Goal: Communication & Community: Answer question/provide support

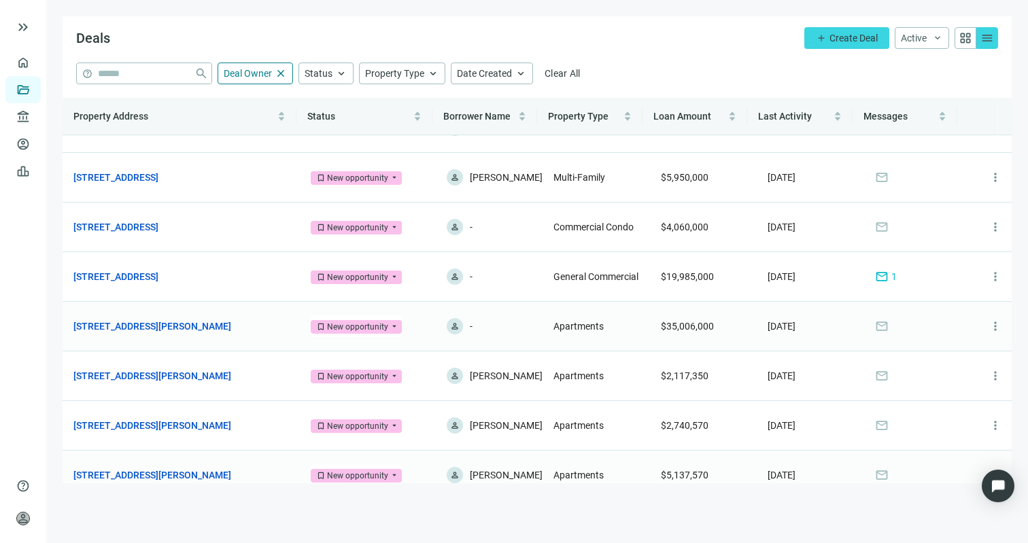
scroll to position [133, 0]
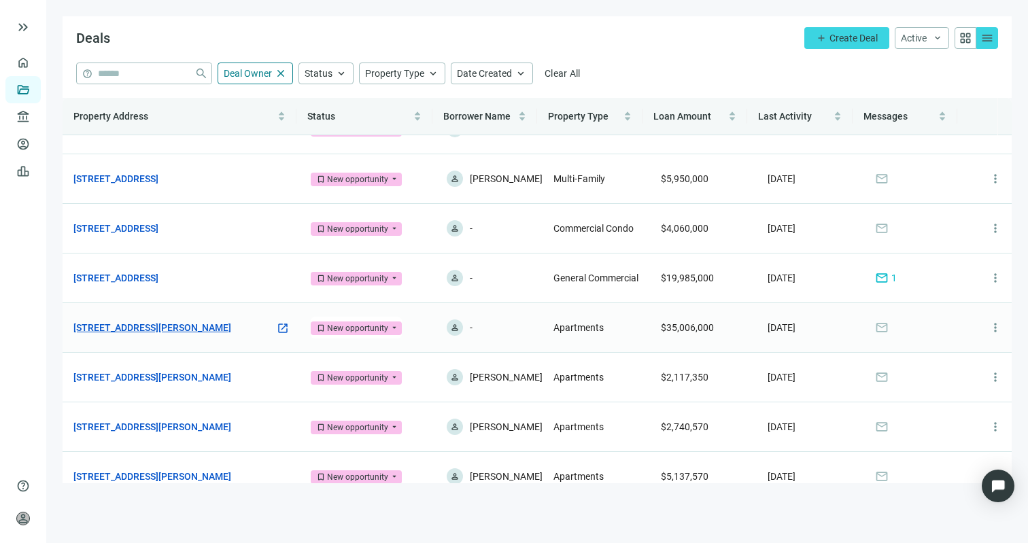
click at [156, 332] on link "3040 Elizabeth St, Dallas, TX 75204" at bounding box center [152, 327] width 158 height 15
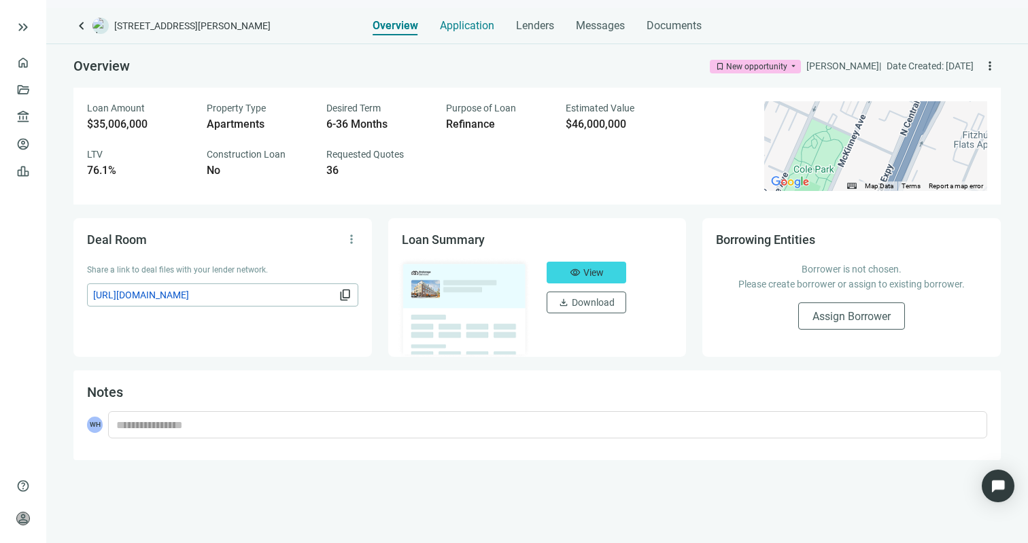
click at [474, 30] on span "Application" at bounding box center [467, 26] width 54 height 14
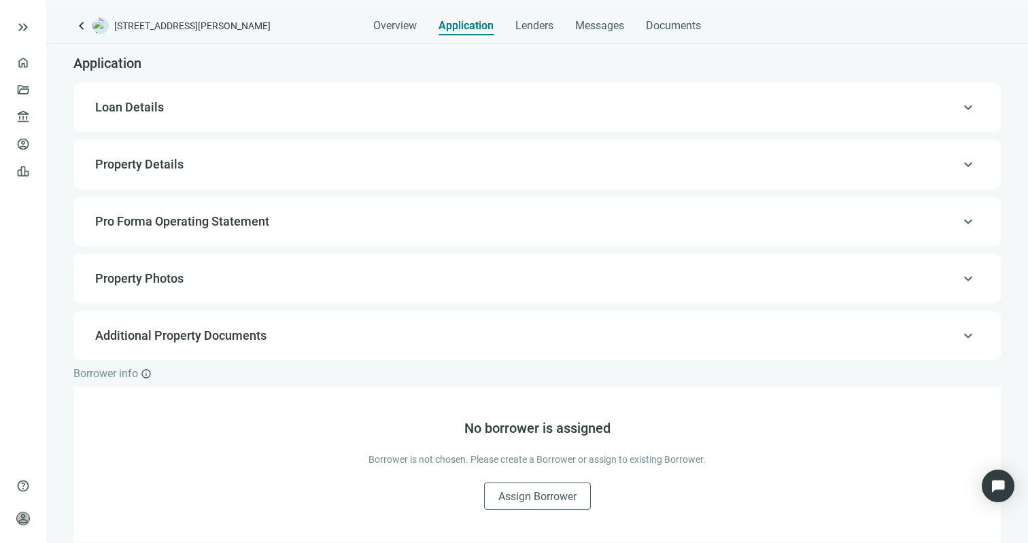
click at [487, 167] on span "Property Details" at bounding box center [535, 164] width 881 height 16
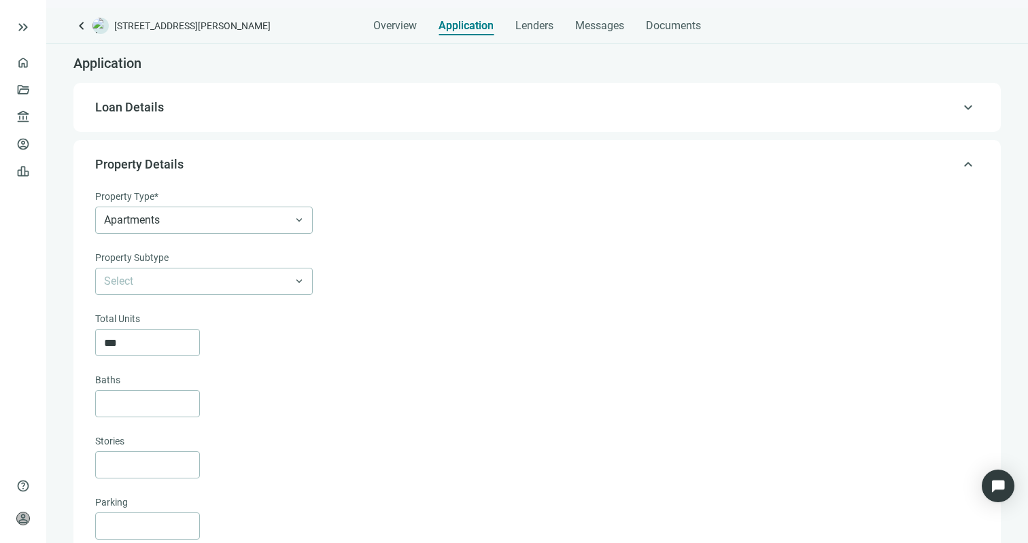
type textarea "**********"
click at [471, 112] on span "Loan Details" at bounding box center [535, 107] width 881 height 16
type input "**********"
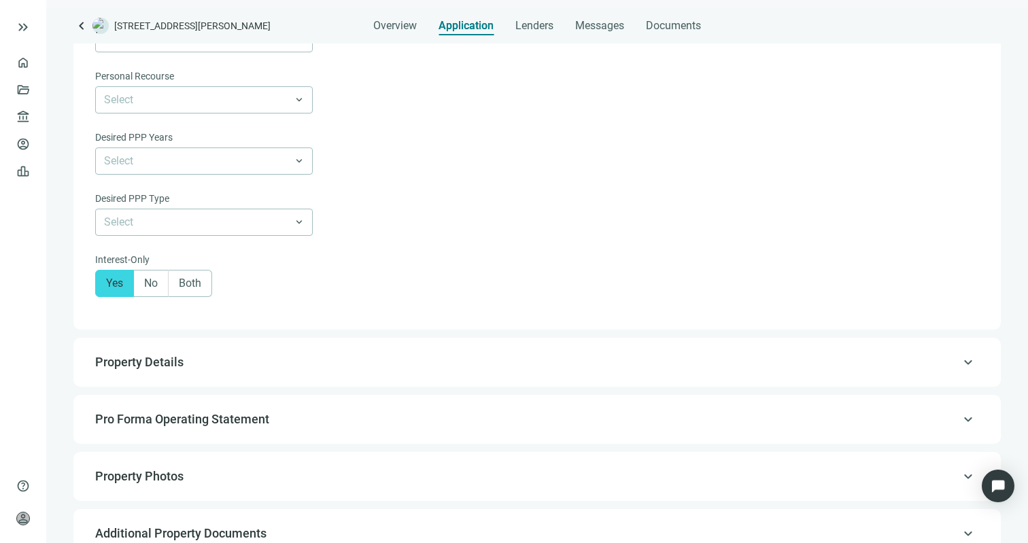
scroll to position [993, 0]
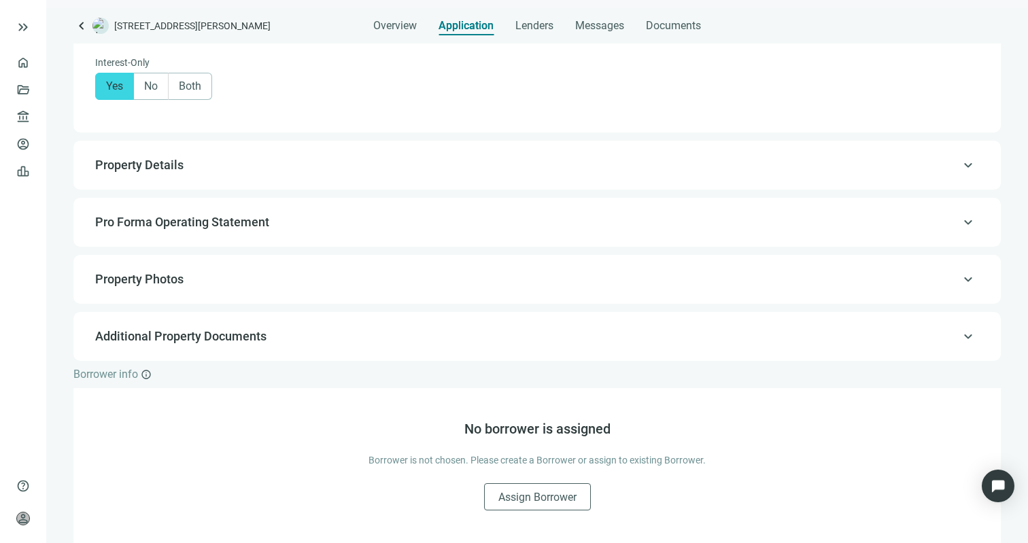
click at [426, 270] on div "keyboard_arrow_up Property Photos" at bounding box center [537, 279] width 900 height 33
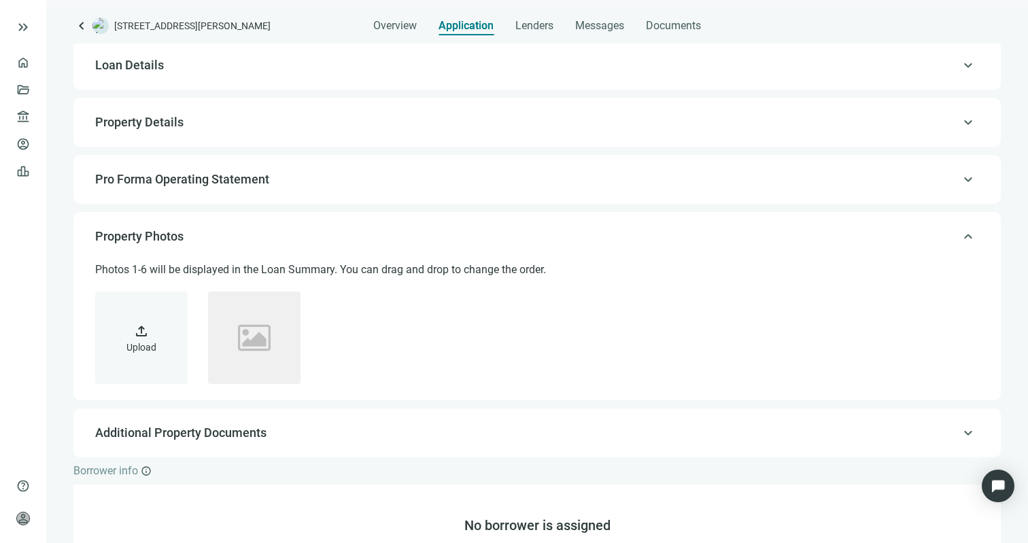
scroll to position [28, 0]
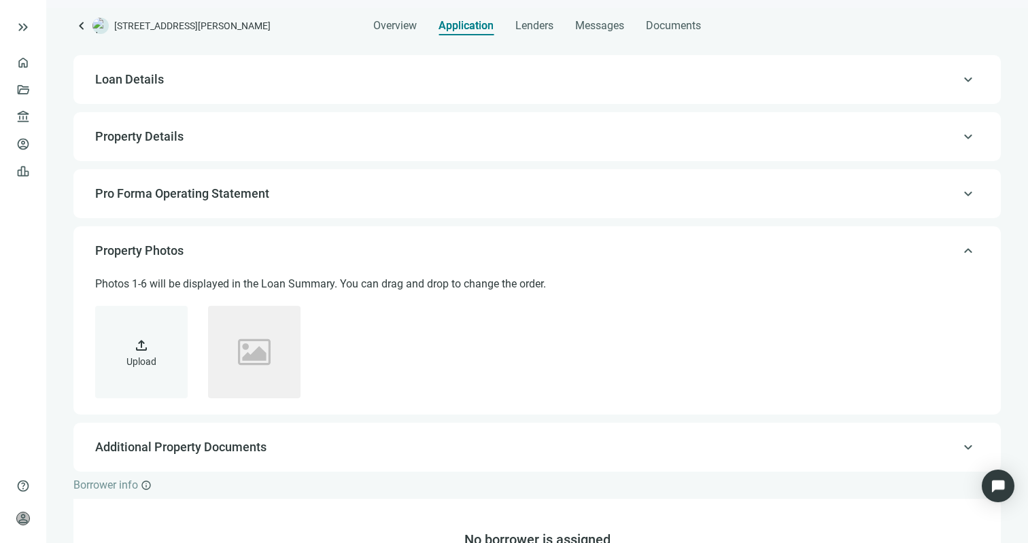
click at [402, 206] on div "keyboard_arrow_up Pro Forma Operating Statement" at bounding box center [537, 193] width 900 height 33
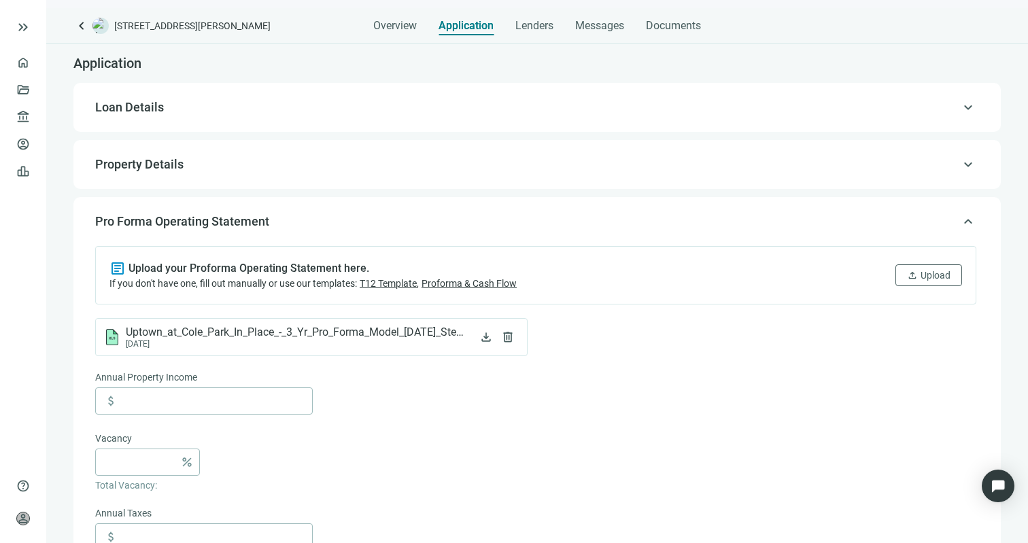
click at [393, 170] on span "Property Details" at bounding box center [535, 164] width 881 height 16
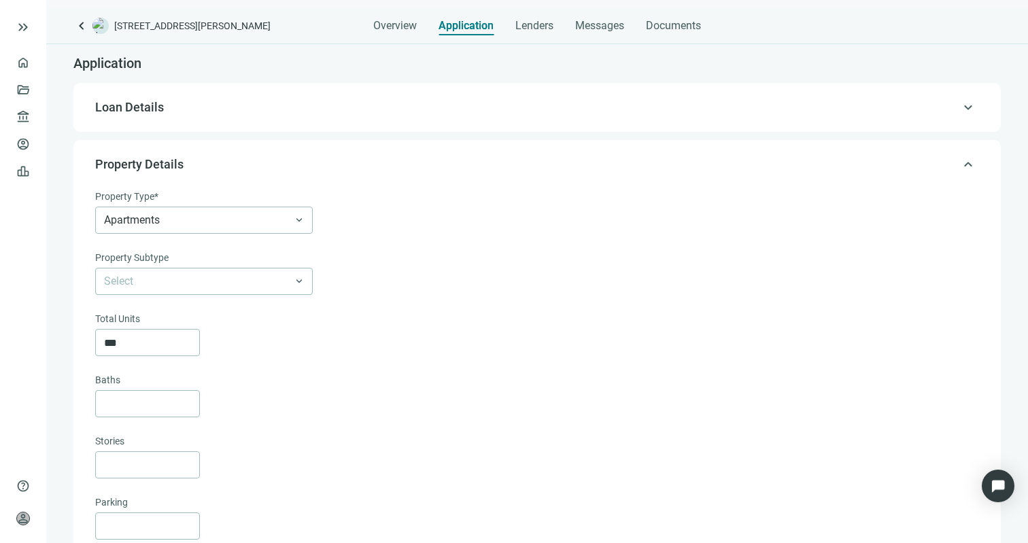
click at [367, 103] on span "Loan Details" at bounding box center [535, 107] width 881 height 16
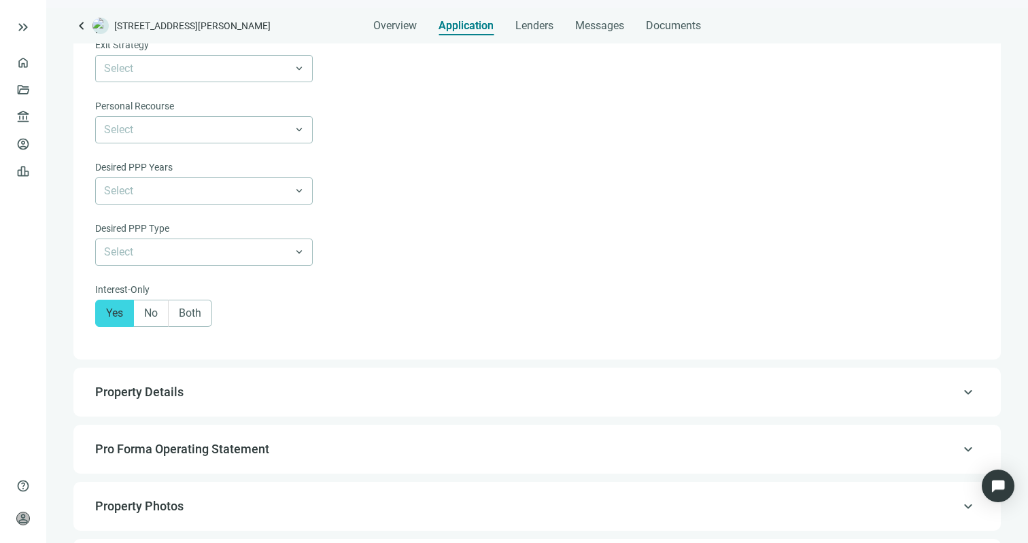
scroll to position [993, 0]
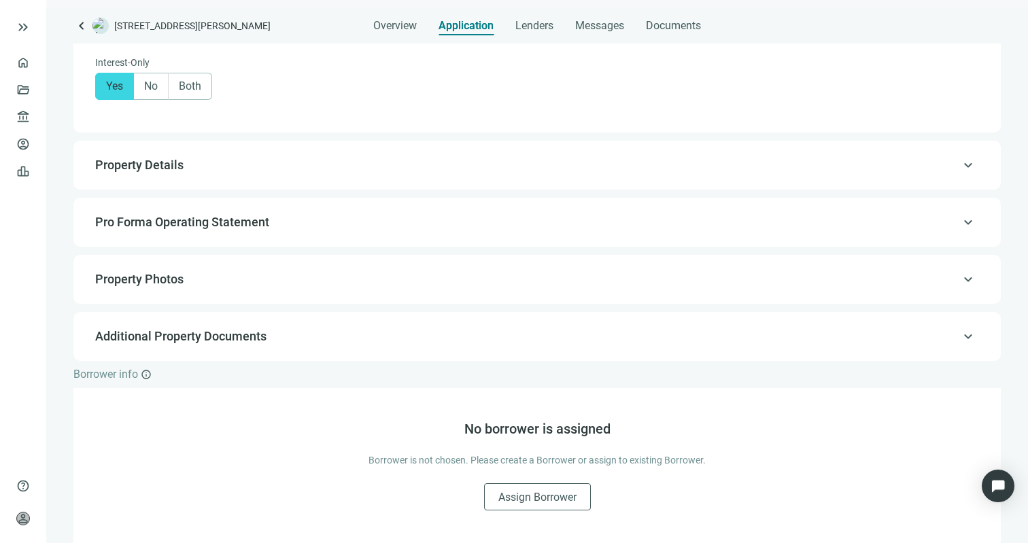
click at [376, 337] on span "Additional Property Documents" at bounding box center [535, 336] width 881 height 16
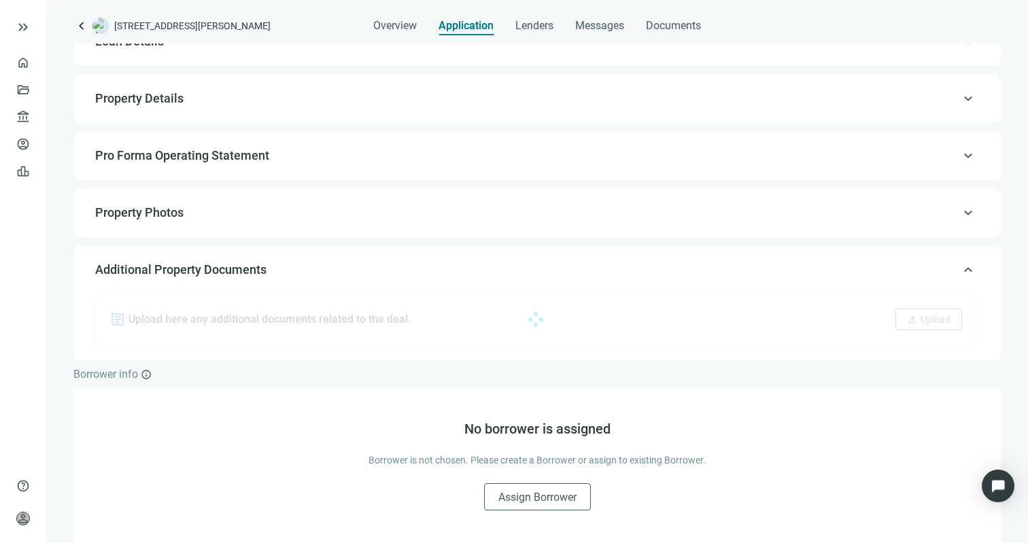
scroll to position [66, 0]
click at [374, 223] on div "keyboard_arrow_up Property Photos" at bounding box center [537, 213] width 900 height 33
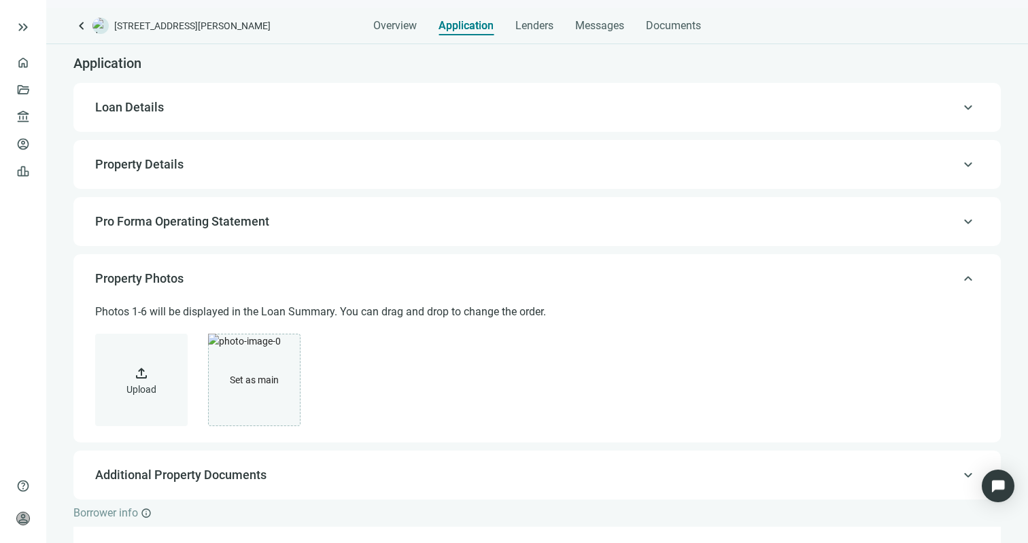
click at [379, 230] on div "keyboard_arrow_up Pro Forma Operating Statement" at bounding box center [537, 221] width 900 height 33
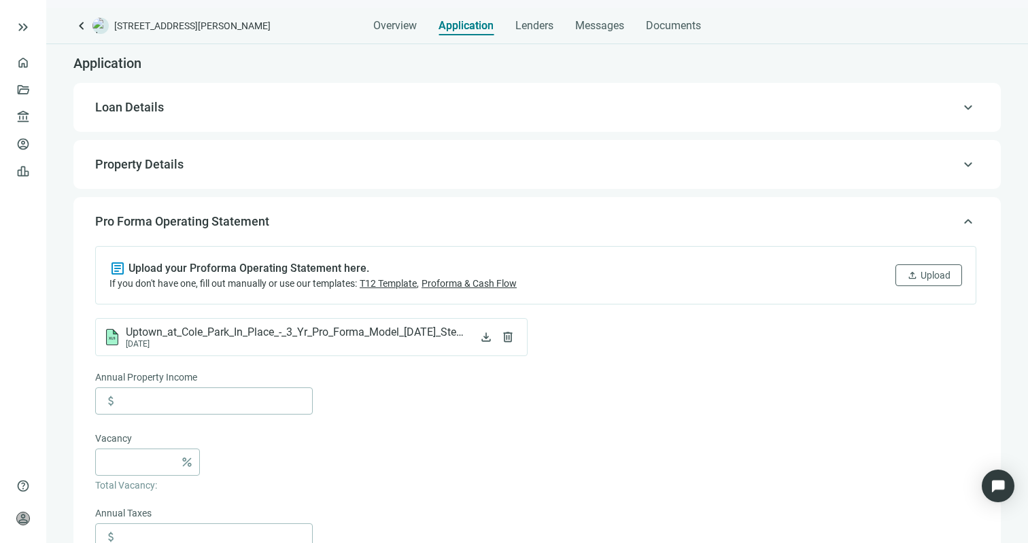
click at [360, 156] on span "Property Details" at bounding box center [535, 164] width 881 height 16
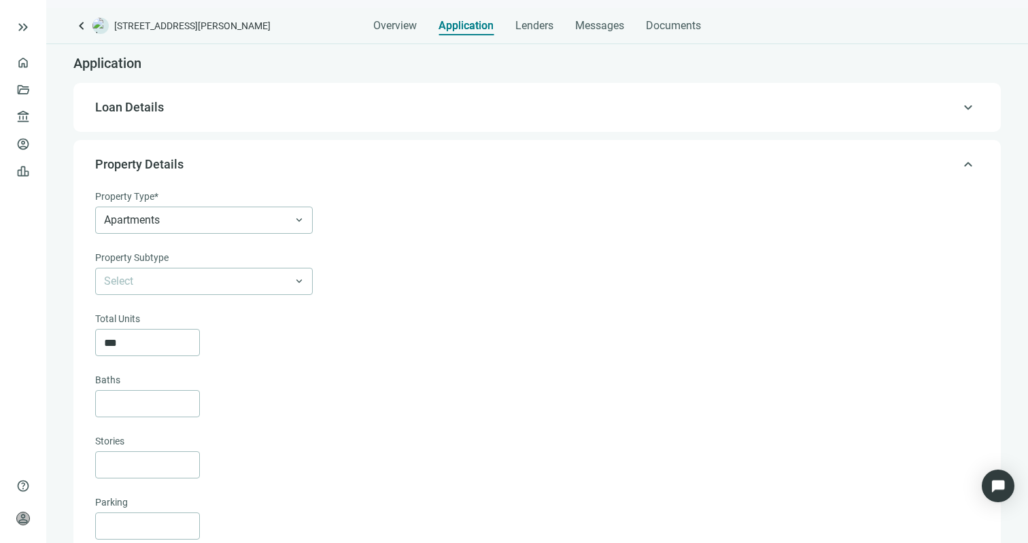
click at [398, 120] on div "keyboard_arrow_up Loan Details" at bounding box center [537, 107] width 900 height 33
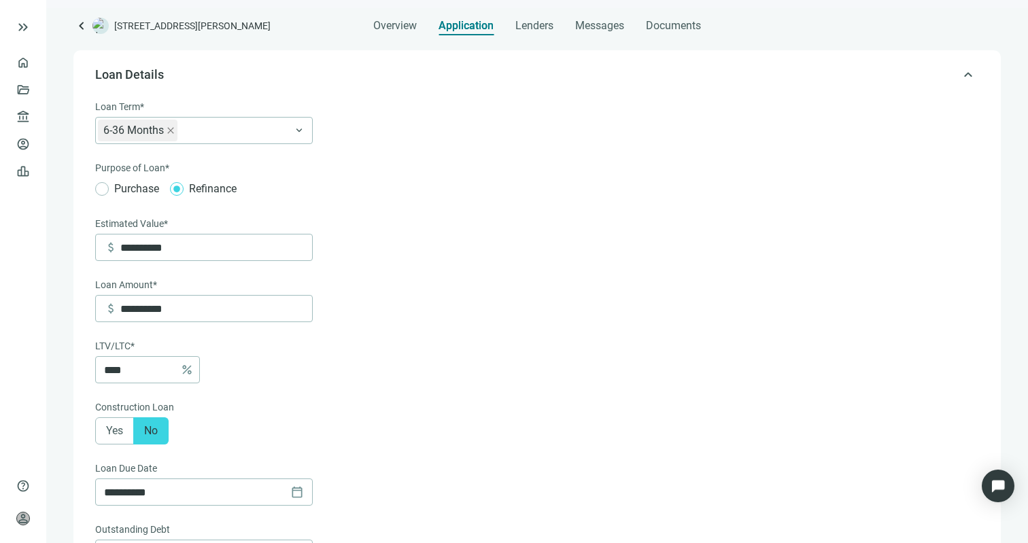
scroll to position [39, 0]
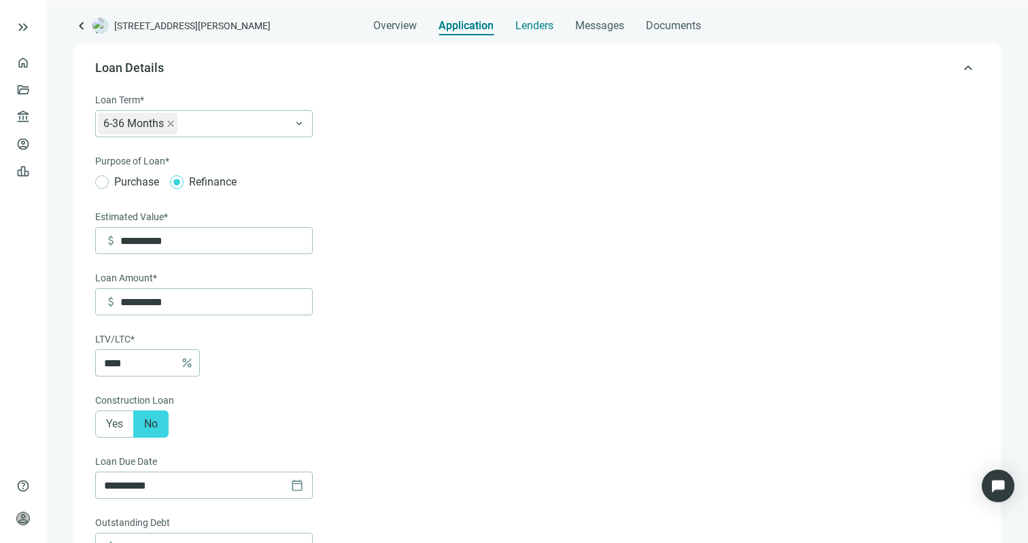
click at [539, 28] on span "Lenders" at bounding box center [534, 26] width 38 height 14
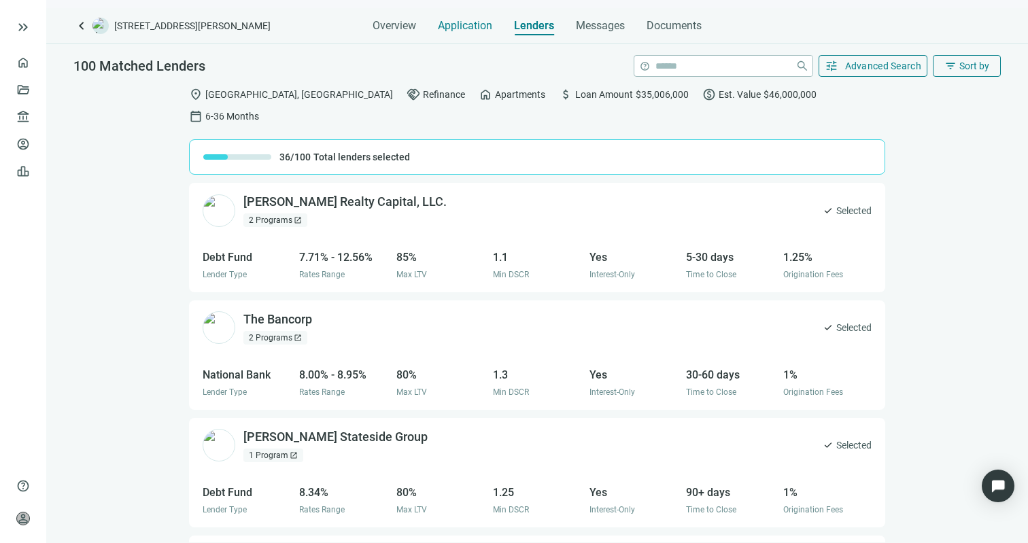
click at [486, 26] on span "Application" at bounding box center [465, 26] width 54 height 14
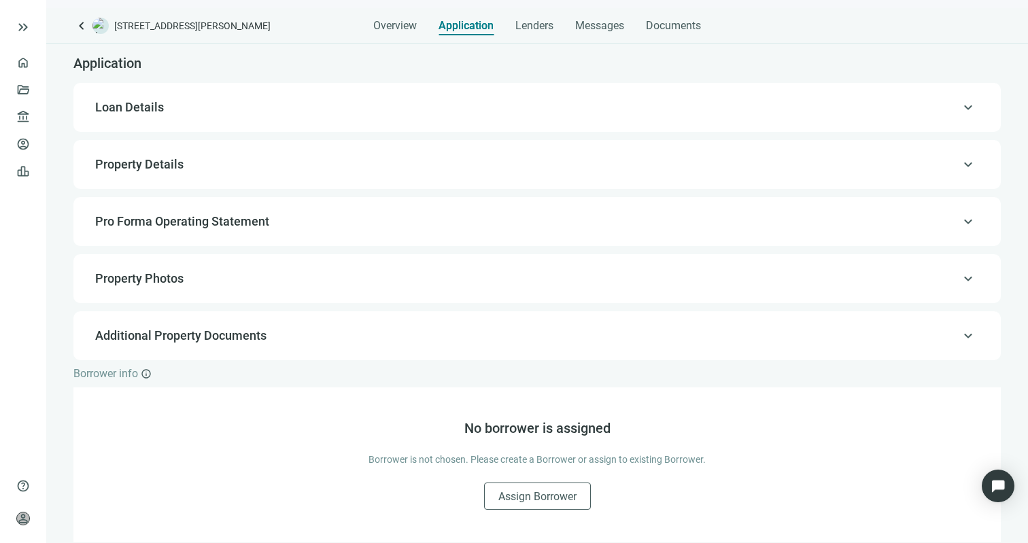
click at [383, 124] on div "keyboard_arrow_up Loan Details" at bounding box center [537, 107] width 928 height 49
click at [384, 118] on div "keyboard_arrow_up Loan Details" at bounding box center [537, 107] width 900 height 33
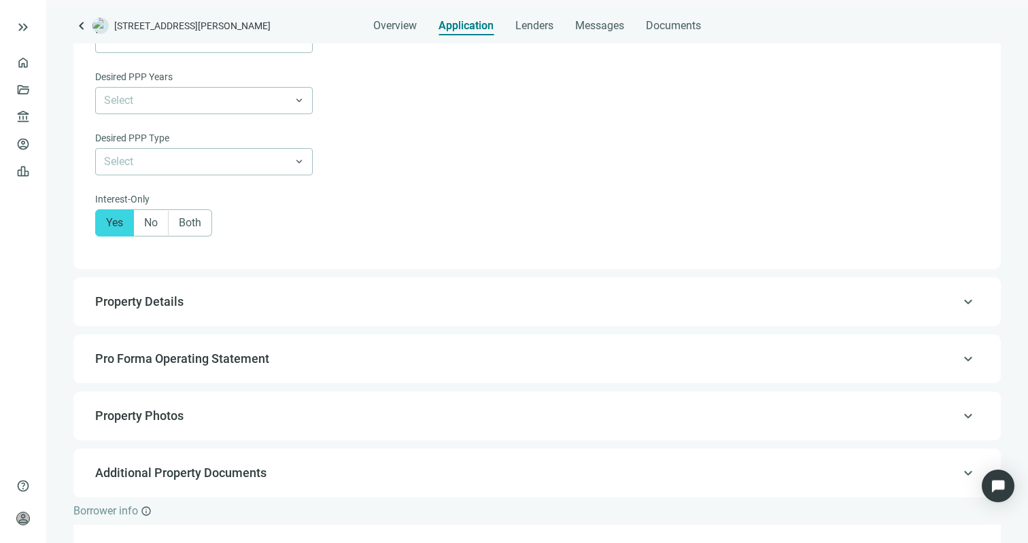
scroll to position [851, 0]
click at [427, 305] on span "Property Details" at bounding box center [535, 303] width 881 height 16
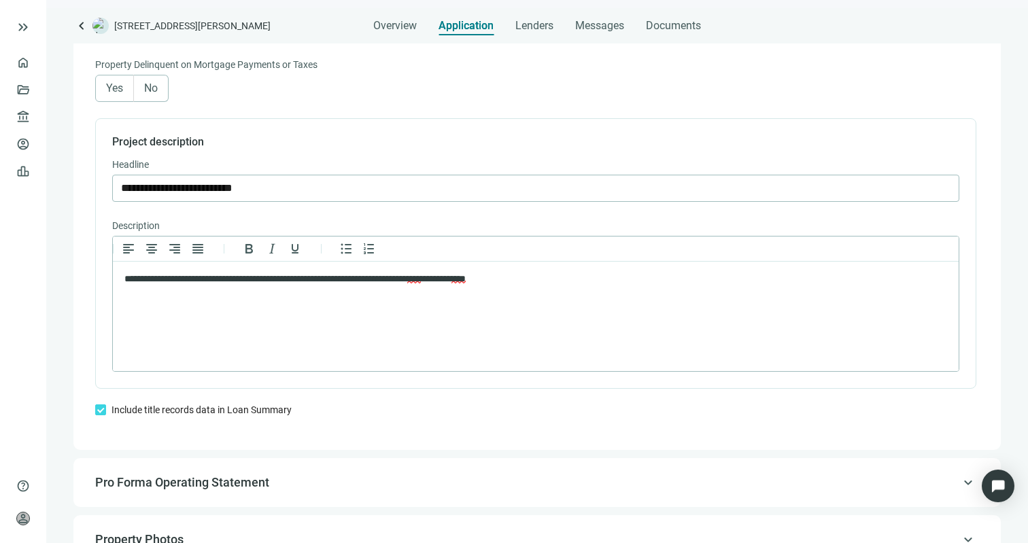
scroll to position [884, 0]
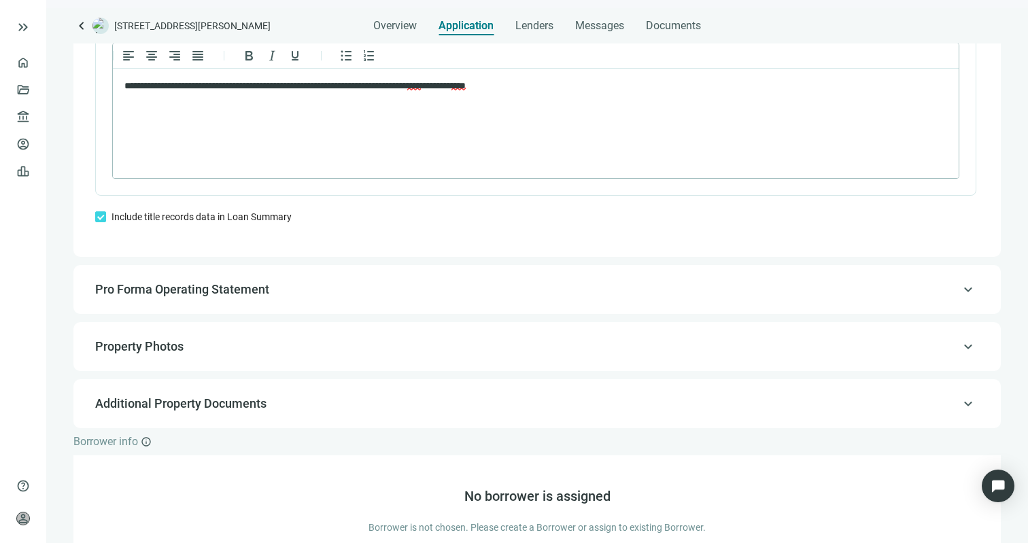
click at [417, 298] on span "Pro Forma Operating Statement" at bounding box center [535, 290] width 881 height 16
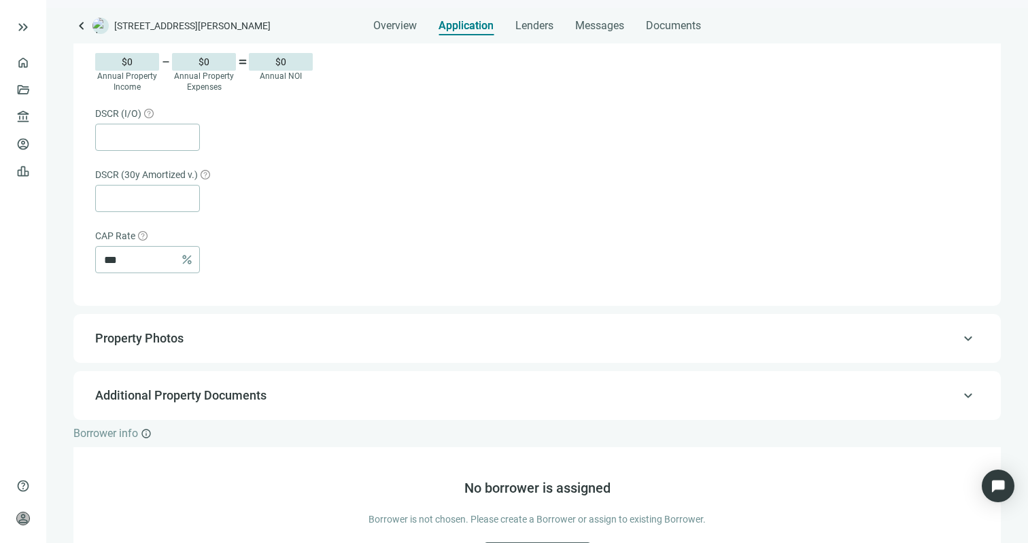
click at [387, 341] on span "Property Photos" at bounding box center [535, 338] width 881 height 16
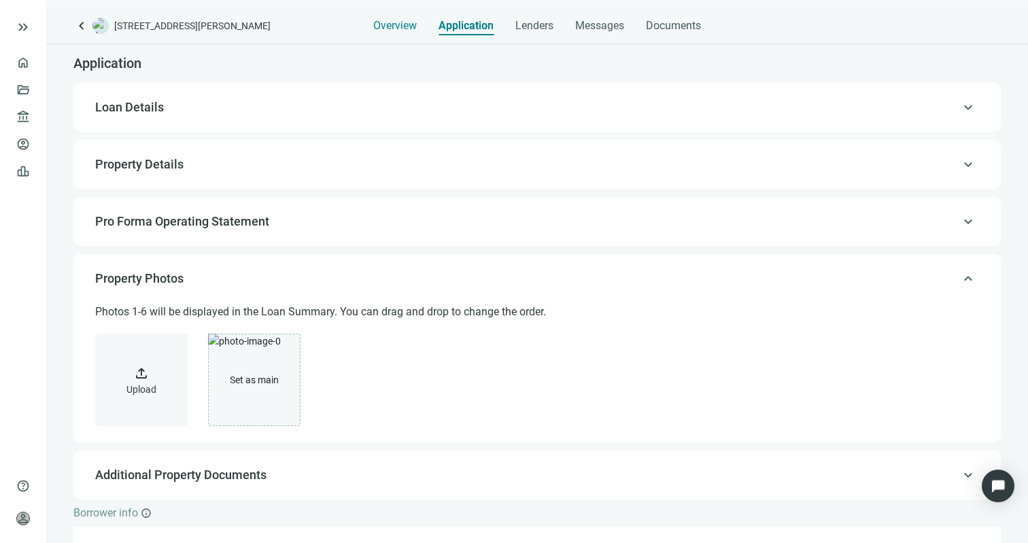
click at [390, 29] on span "Overview" at bounding box center [395, 26] width 44 height 14
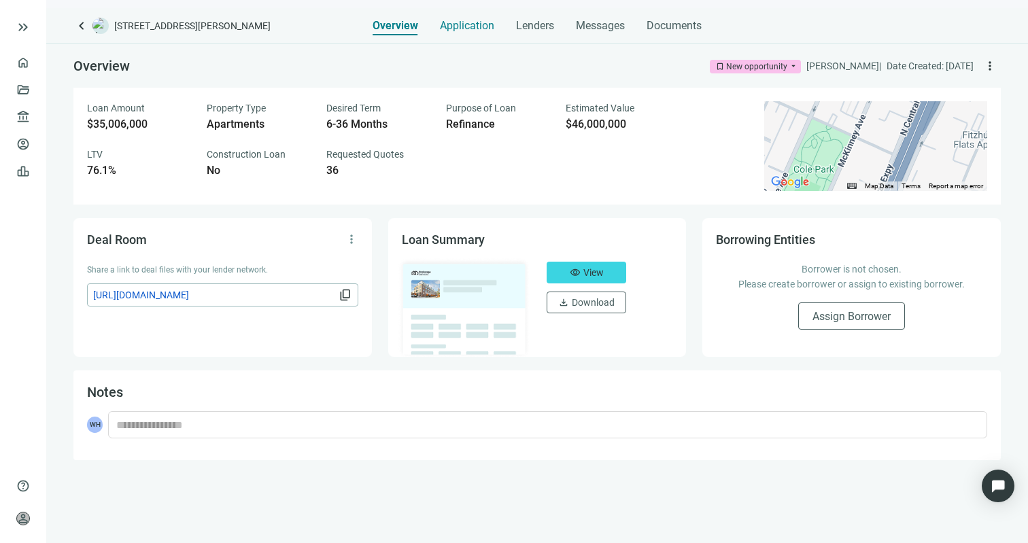
click at [459, 20] on span "Application" at bounding box center [467, 26] width 54 height 14
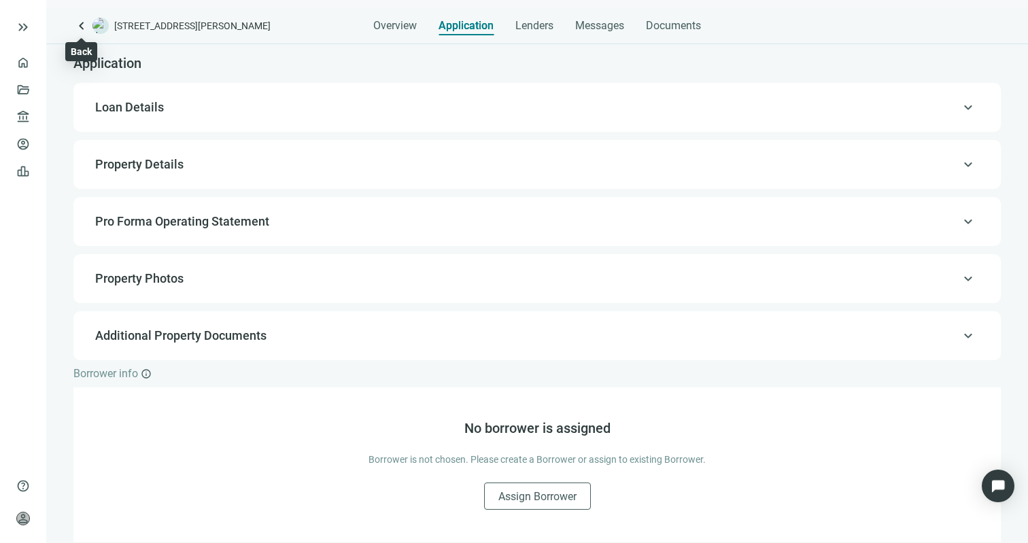
click at [79, 25] on span "keyboard_arrow_left" at bounding box center [81, 26] width 16 height 16
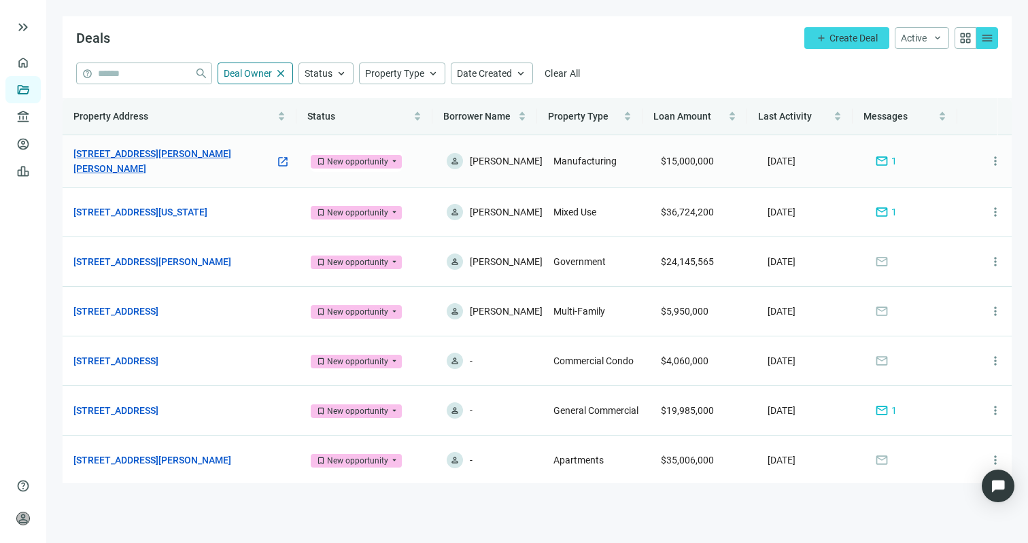
click at [199, 158] on link "[STREET_ADDRESS][PERSON_NAME][PERSON_NAME]" at bounding box center [174, 161] width 202 height 30
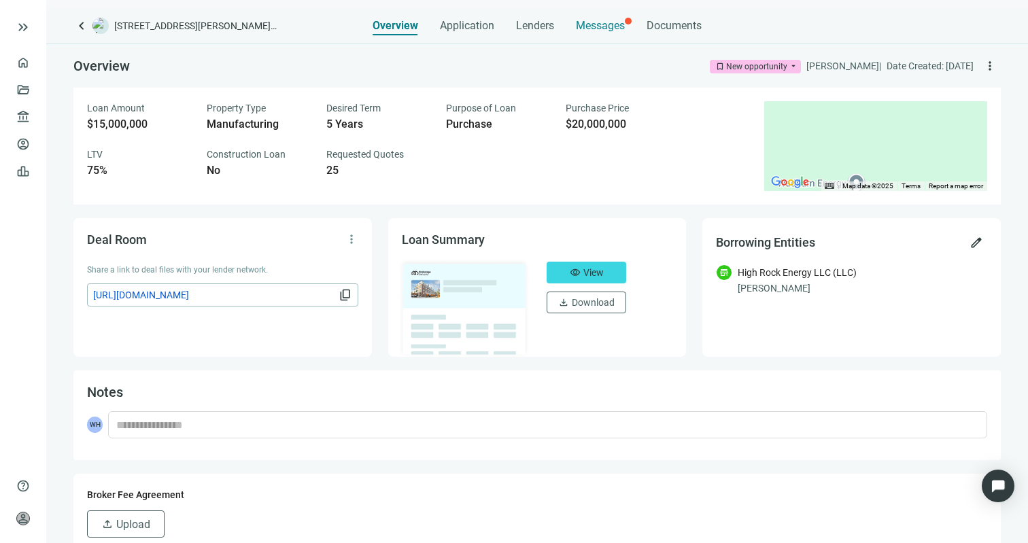
click at [605, 33] on div "Messages" at bounding box center [600, 21] width 49 height 27
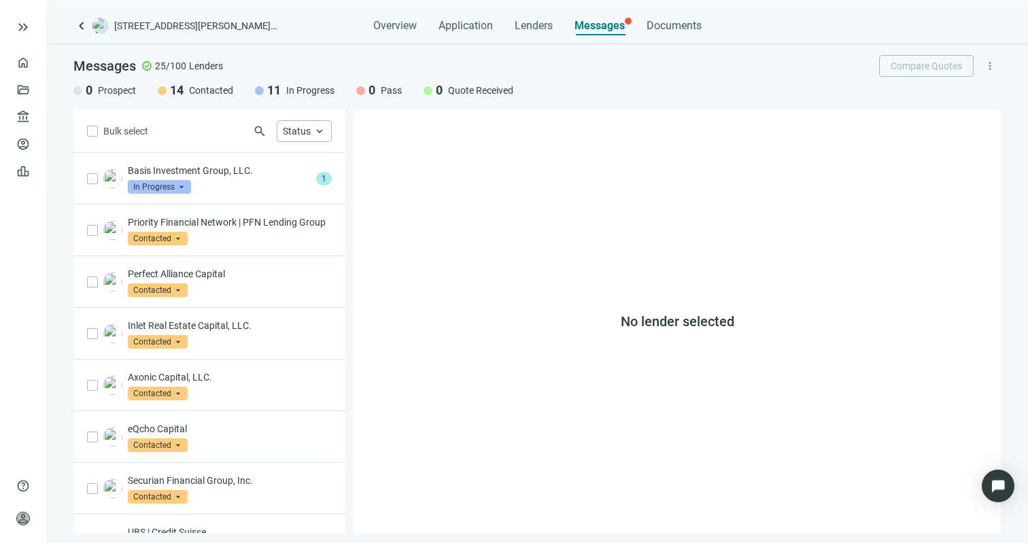
click at [199, 143] on div "Bulk select search Status keyboard_arrow_up" at bounding box center [209, 131] width 272 height 44
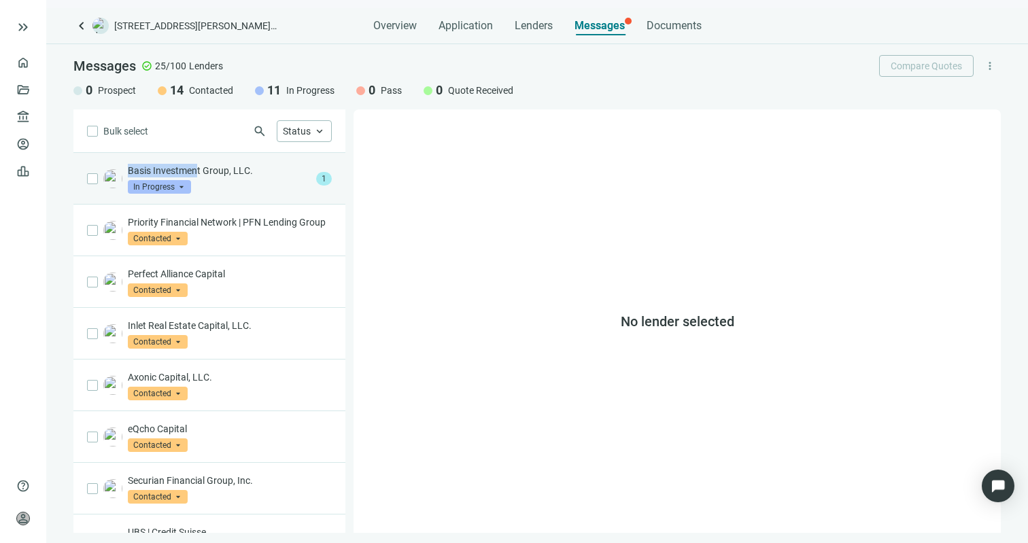
click at [199, 164] on p "Basis Investment Group, LLC." at bounding box center [219, 171] width 183 height 14
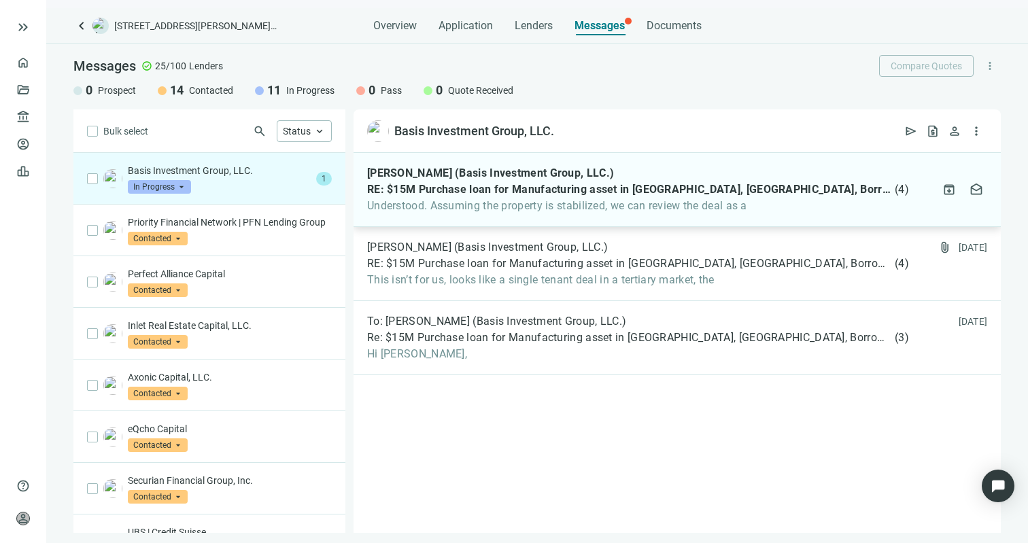
click at [398, 193] on span "RE: $15M Purchase loan for Manufacturing asset in Williams, CA, Borrower with 7…" at bounding box center [629, 190] width 525 height 14
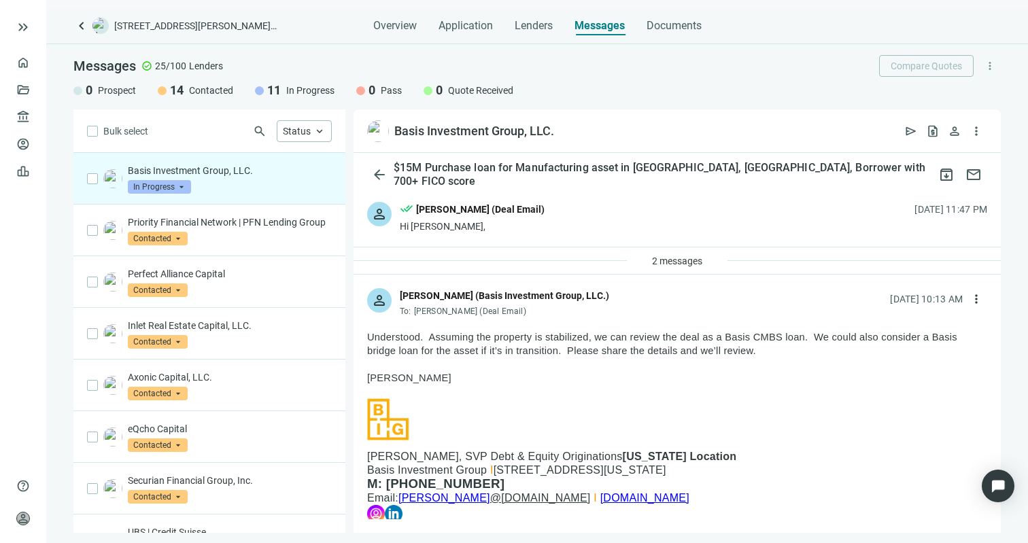
drag, startPoint x: 723, startPoint y: 338, endPoint x: 815, endPoint y: 340, distance: 91.8
click at [815, 340] on span "Understood. Assuming the property is stabilized, we can review the deal as a Ba…" at bounding box center [662, 344] width 590 height 24
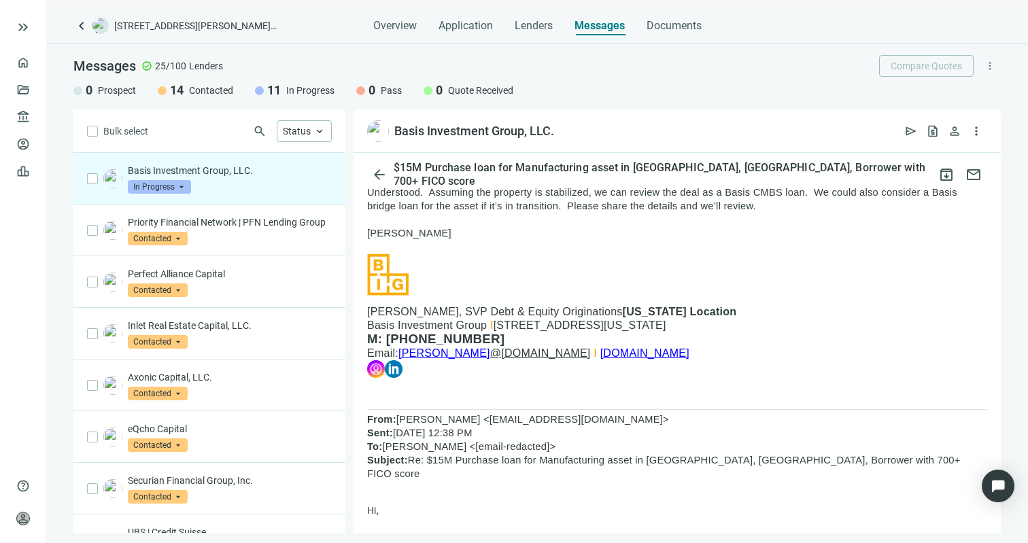
scroll to position [222, 0]
